Goal: Information Seeking & Learning: Learn about a topic

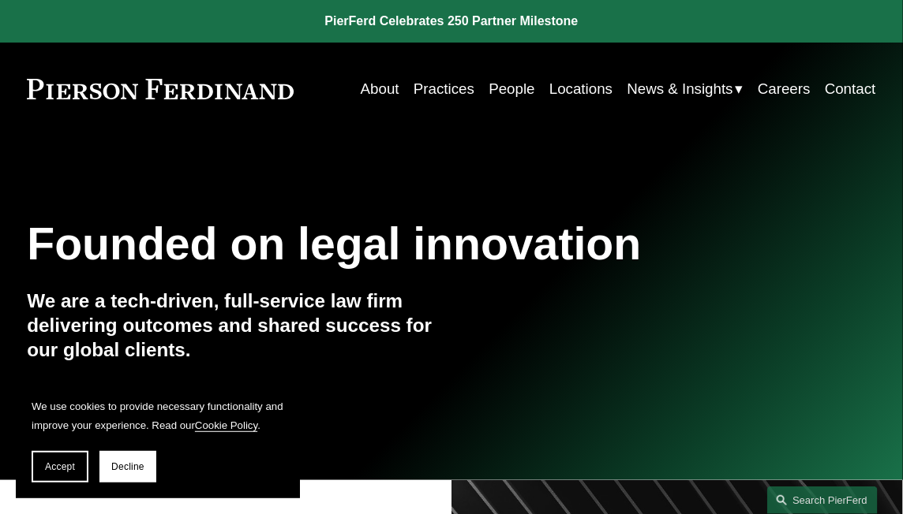
click at [509, 92] on link "People" at bounding box center [511, 88] width 46 height 29
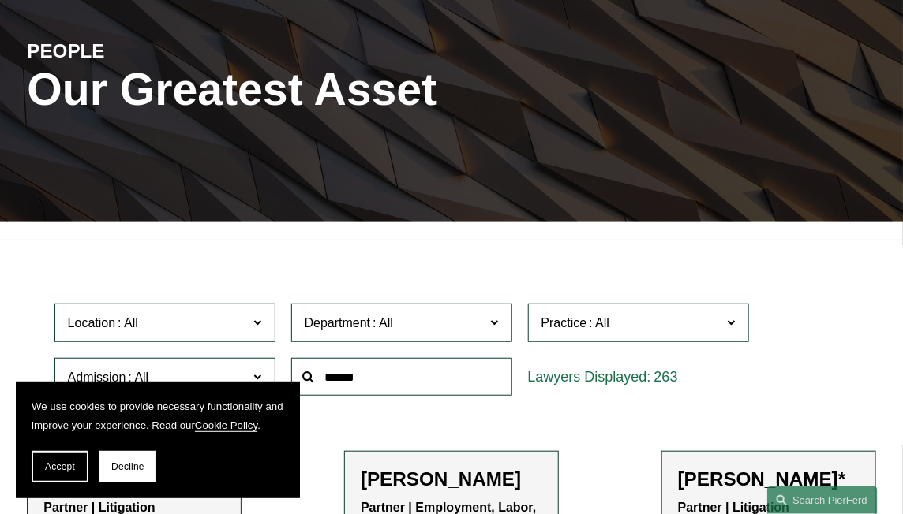
scroll to position [158, 0]
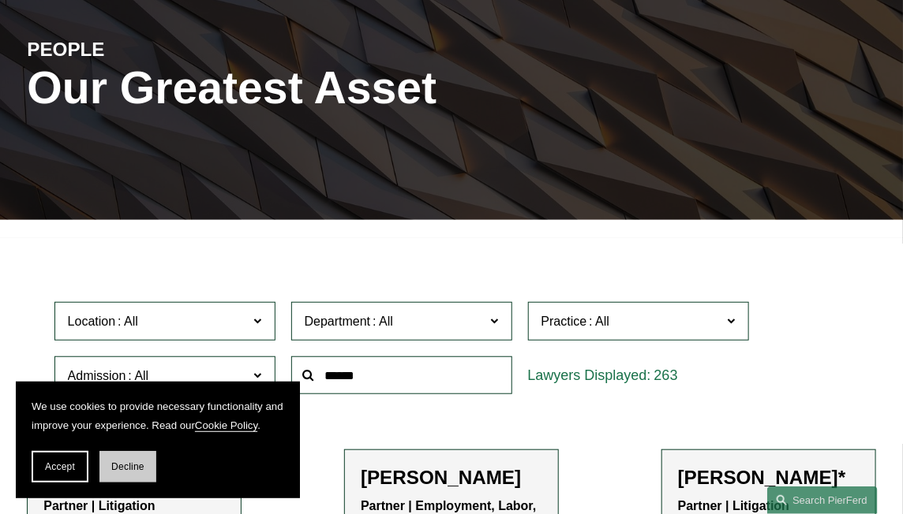
click at [129, 464] on span "Decline" at bounding box center [127, 467] width 33 height 11
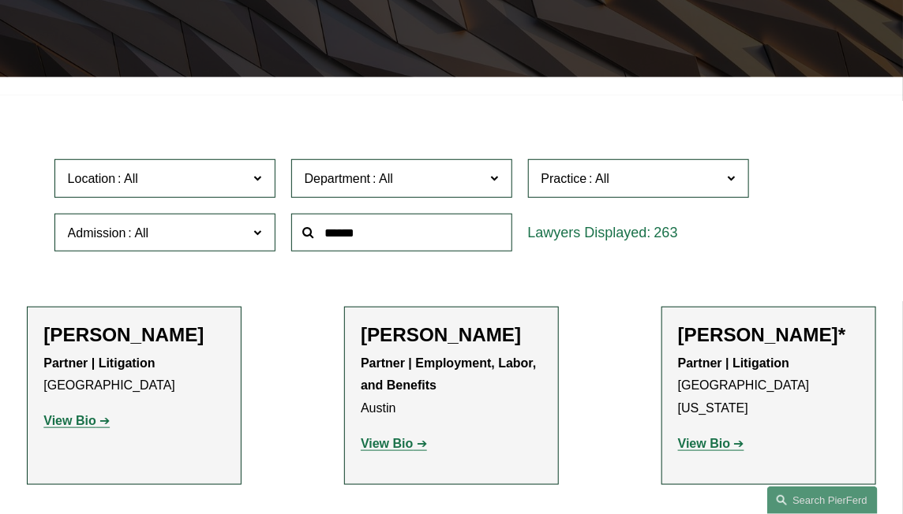
scroll to position [219, 0]
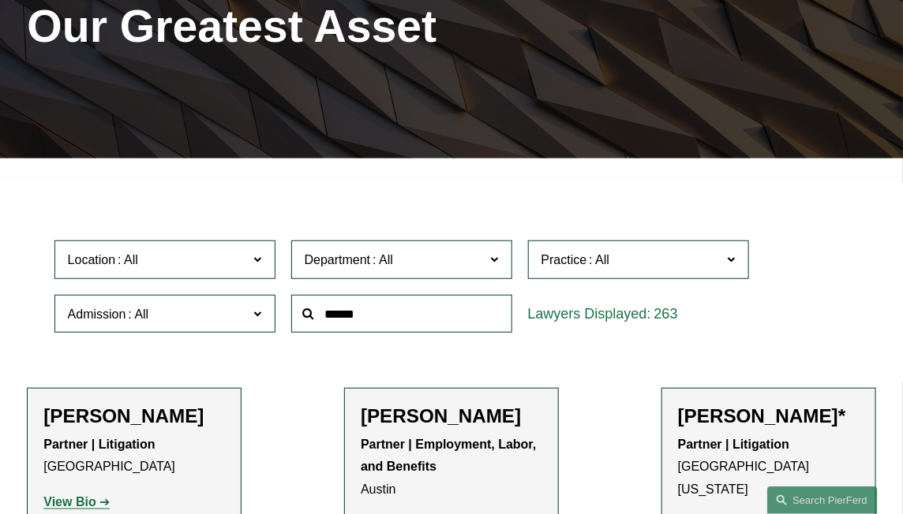
click at [362, 267] on span "Department" at bounding box center [338, 259] width 66 height 13
click at [0, 0] on link "Employment, Labor, and Benefits" at bounding box center [0, 0] width 0 height 0
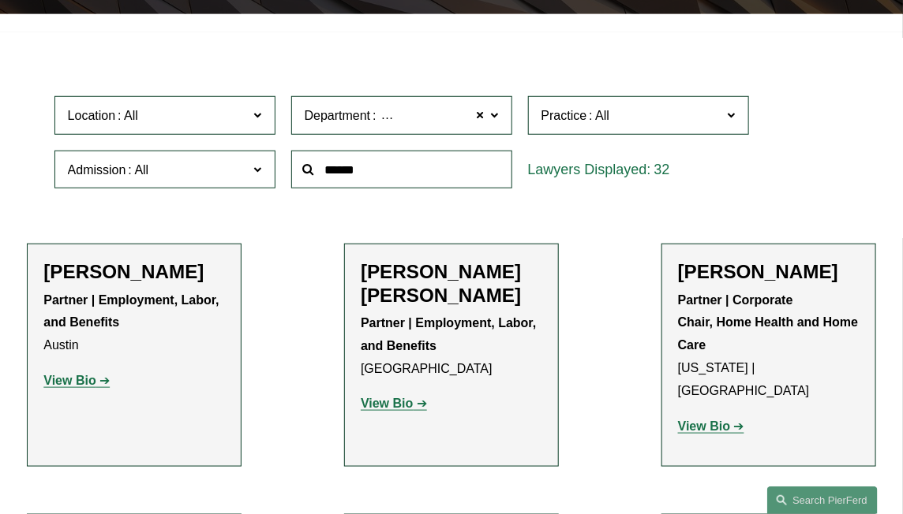
scroll to position [377, 0]
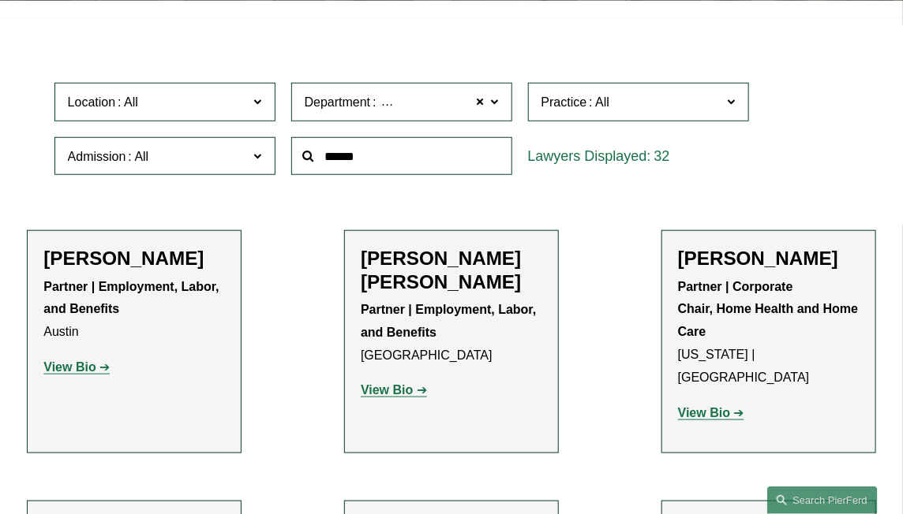
click at [412, 286] on h2 "[PERSON_NAME] [PERSON_NAME]" at bounding box center [451, 270] width 181 height 47
click at [390, 397] on strong "View Bio" at bounding box center [387, 389] width 52 height 13
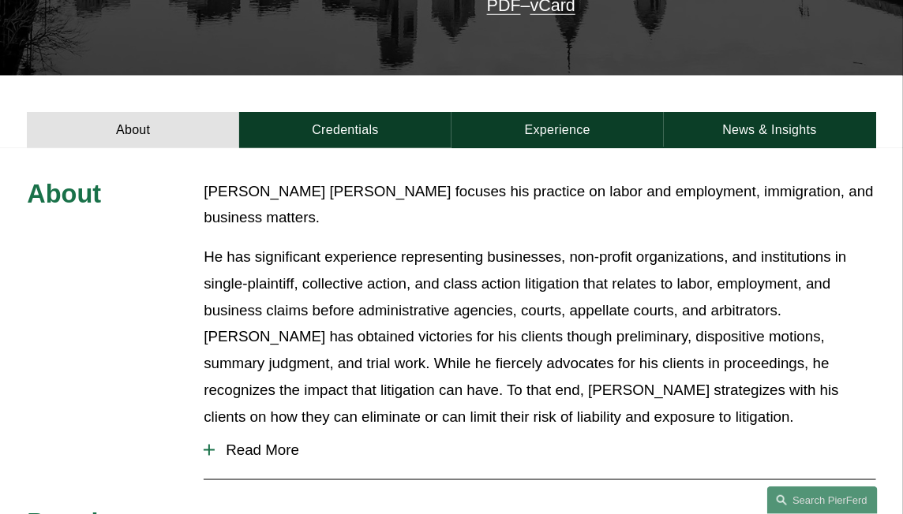
scroll to position [473, 0]
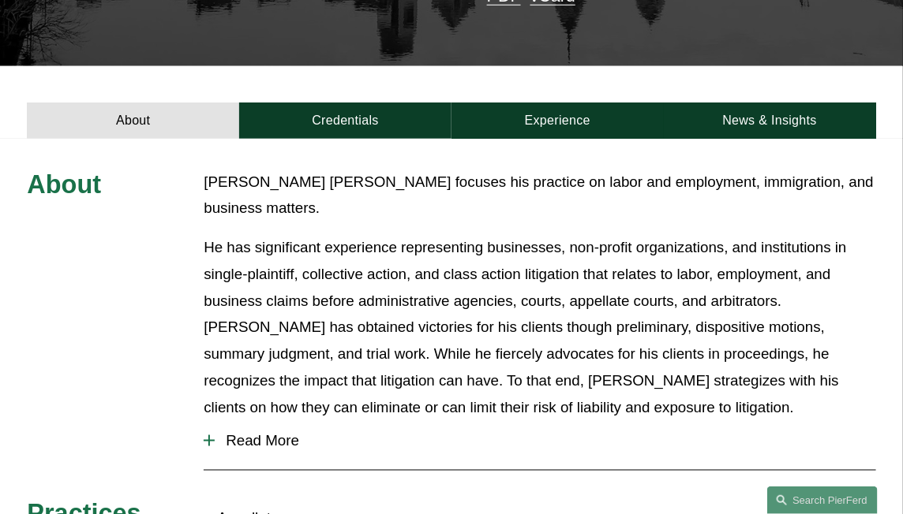
click at [548, 234] on p "He has significant experience representing businesses, non-profit organizations…" at bounding box center [539, 327] width 671 height 186
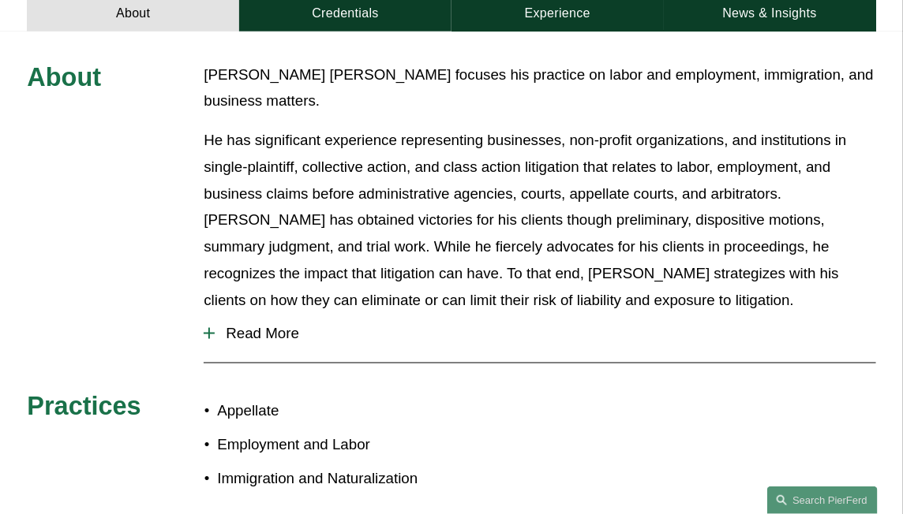
scroll to position [631, 0]
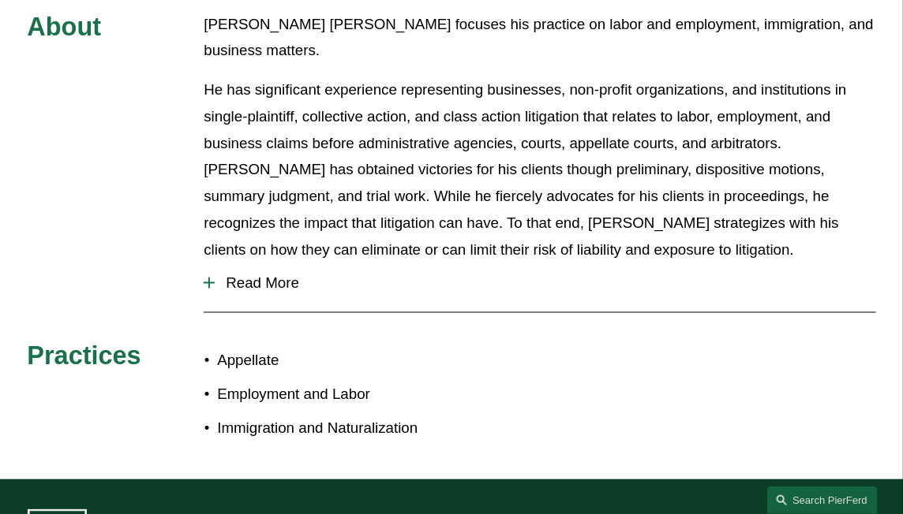
click at [290, 275] on span "Read More" at bounding box center [545, 283] width 660 height 17
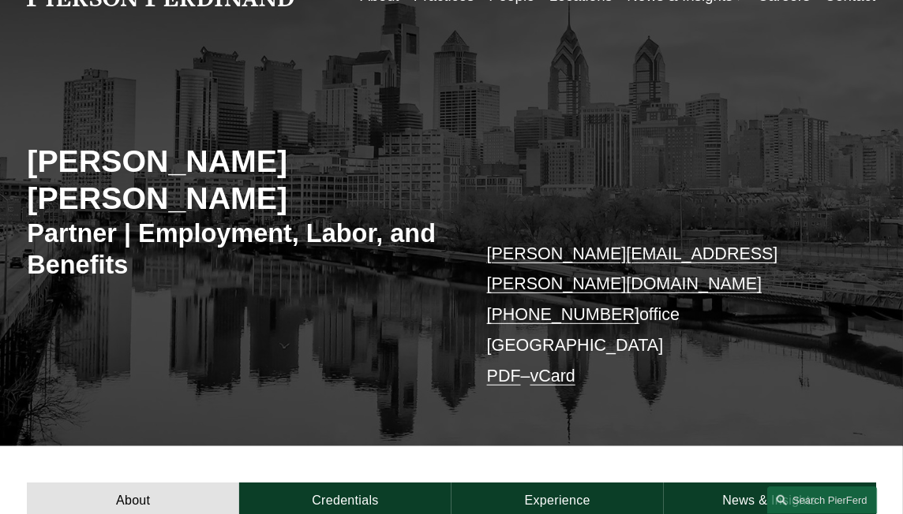
scroll to position [78, 0]
